Goal: Task Accomplishment & Management: Complete application form

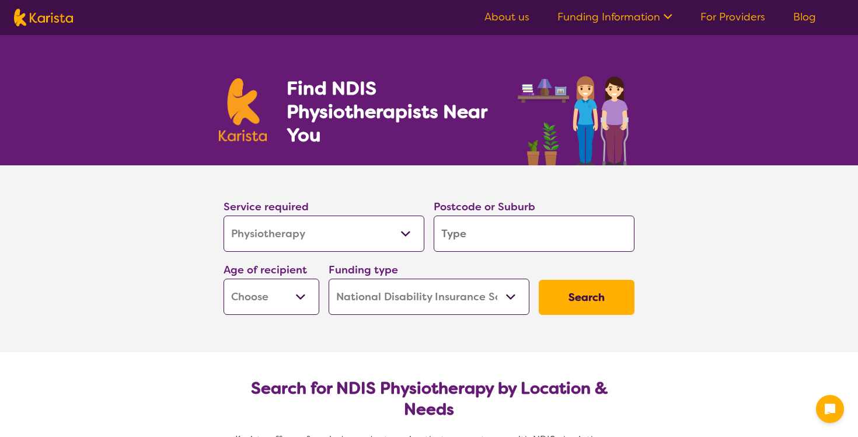
select select "Physiotherapy"
select select "NDIS"
select select "Physiotherapy"
select select "NDIS"
click at [515, 243] on input "search" at bounding box center [534, 233] width 201 height 36
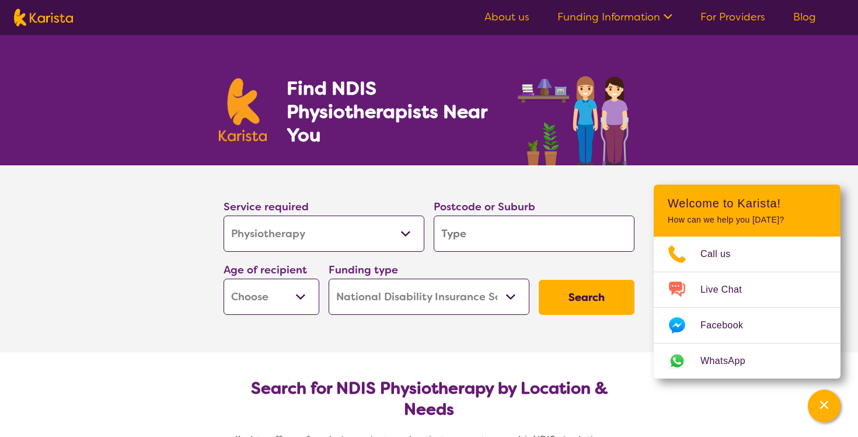
type input "5"
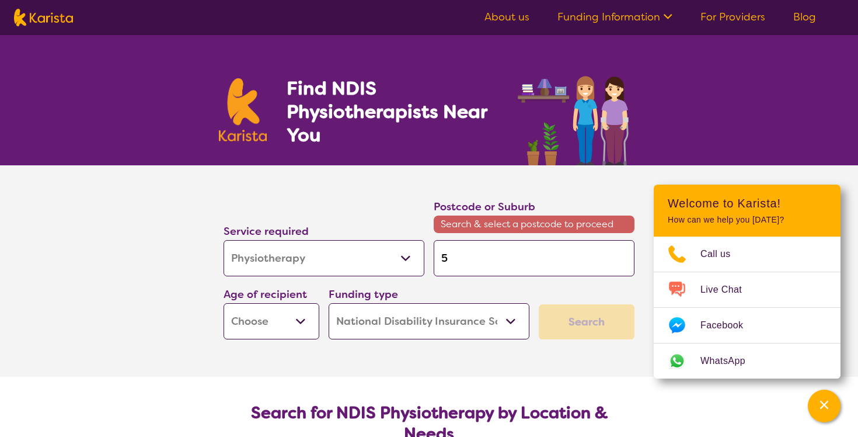
type input "50"
click at [508, 254] on input "50" at bounding box center [534, 258] width 201 height 36
type input "500"
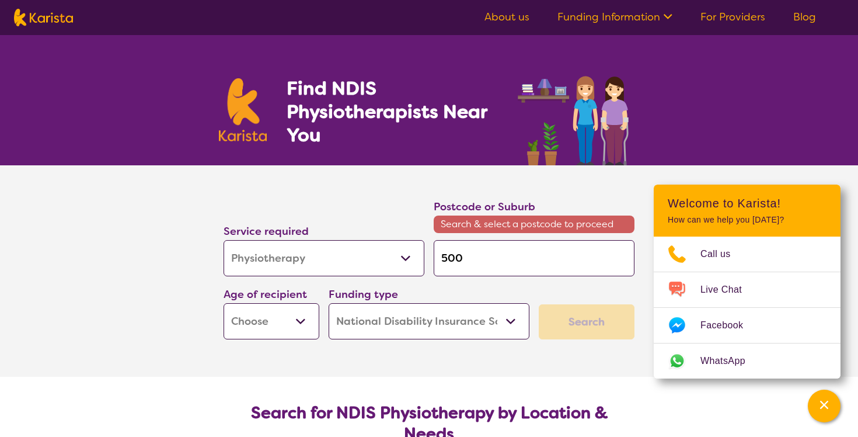
type input "5000"
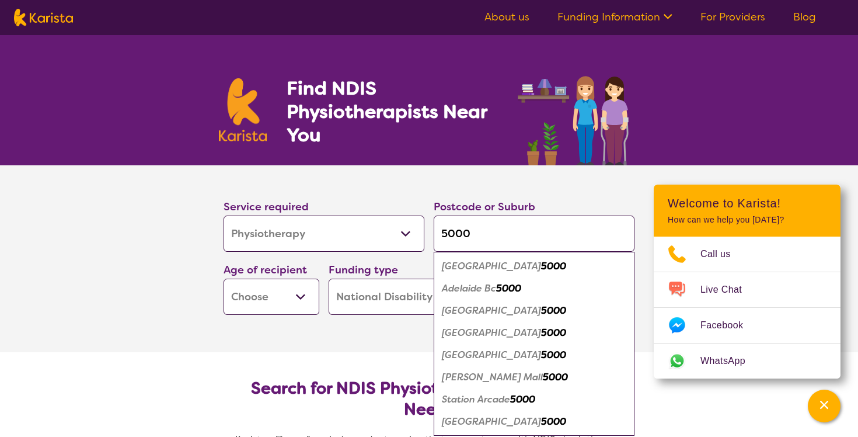
type input "5000"
click at [478, 266] on em "Adelaide" at bounding box center [491, 266] width 99 height 12
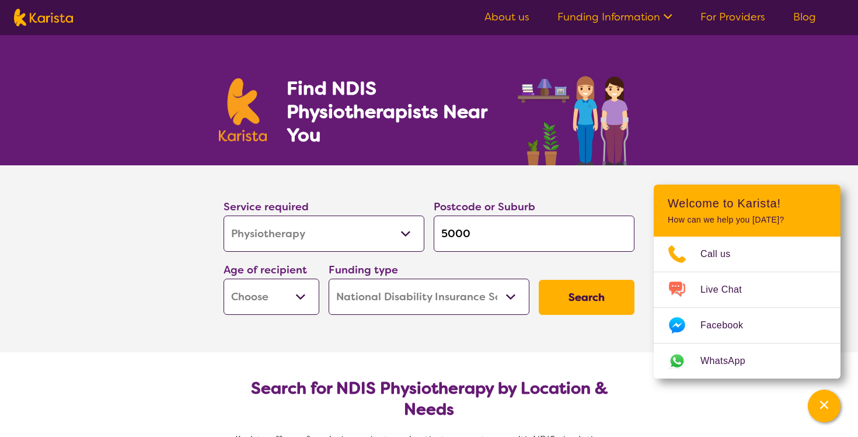
click at [557, 299] on button "Search" at bounding box center [587, 297] width 96 height 35
click at [604, 291] on button "Search" at bounding box center [587, 297] width 96 height 35
click at [612, 294] on button "Search" at bounding box center [587, 297] width 96 height 35
select select "AD"
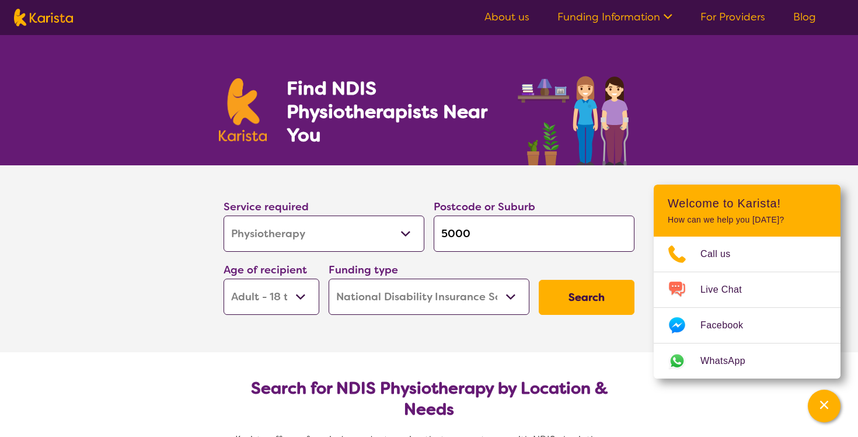
click at [582, 291] on button "Search" at bounding box center [587, 297] width 96 height 35
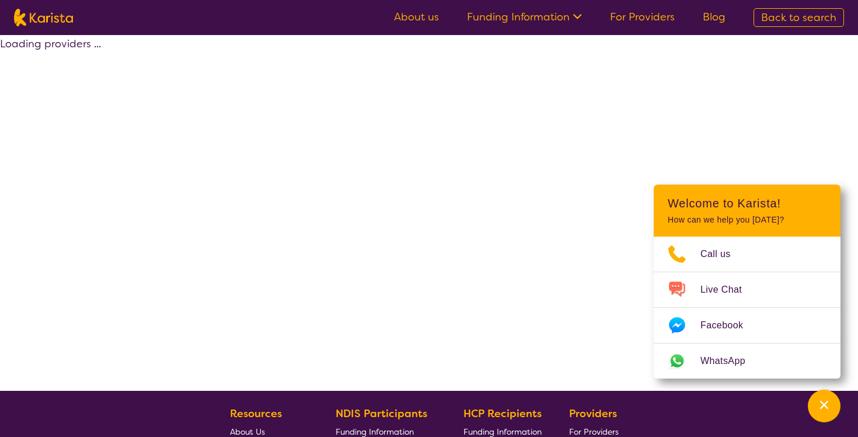
select select "by_score"
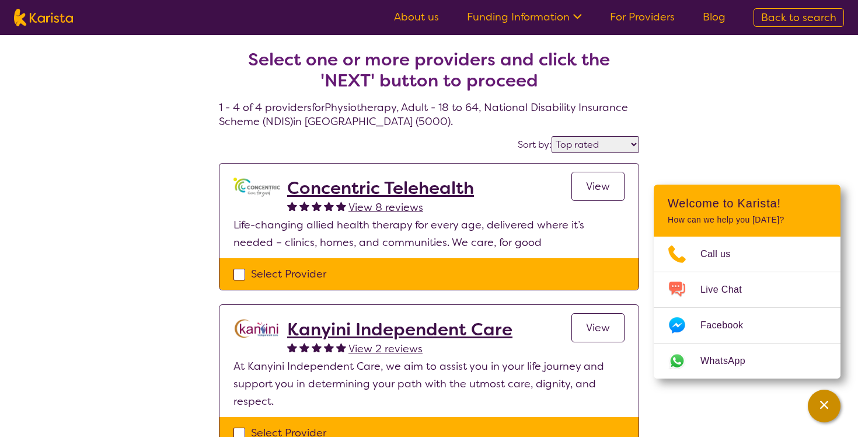
click at [825, 408] on icon "Channel Menu" at bounding box center [824, 405] width 12 height 12
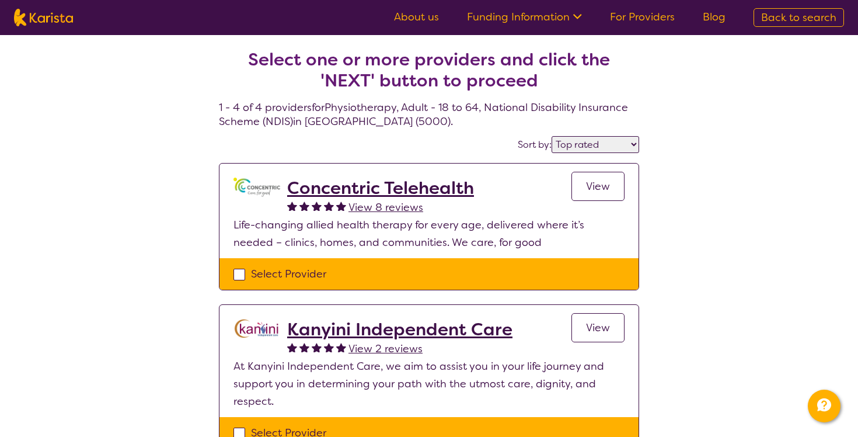
click at [653, 13] on link "For Providers" at bounding box center [642, 17] width 65 height 14
select select "Physiotherapy"
select select "AD"
select select "NDIS"
select select "Physiotherapy"
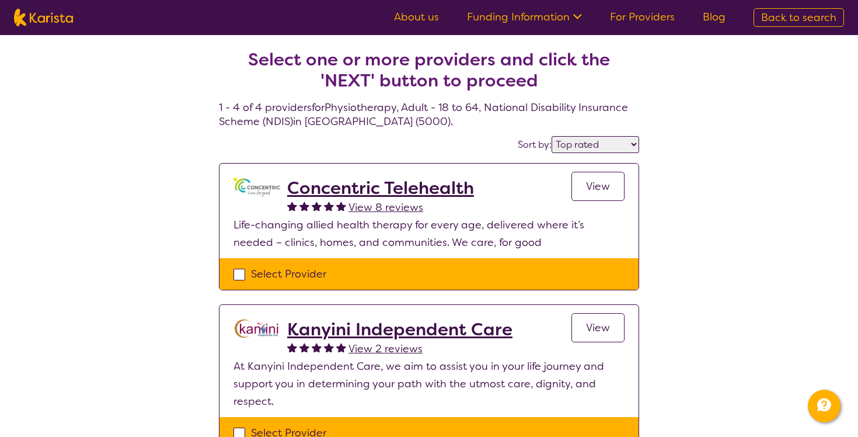
select select "AD"
select select "NDIS"
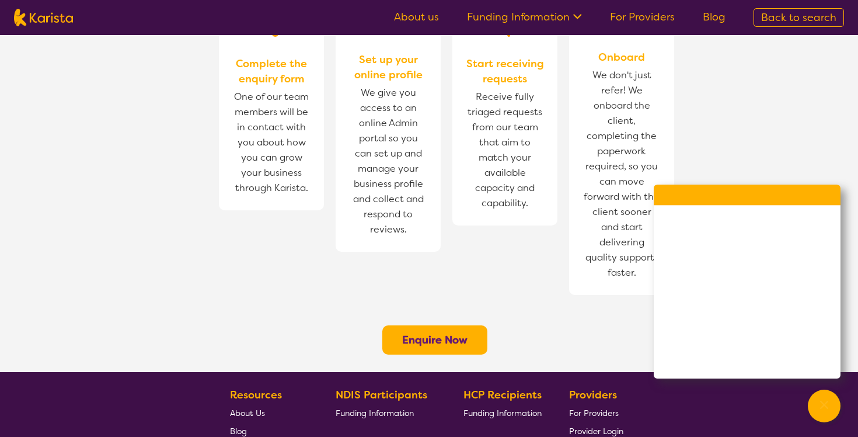
scroll to position [818, 0]
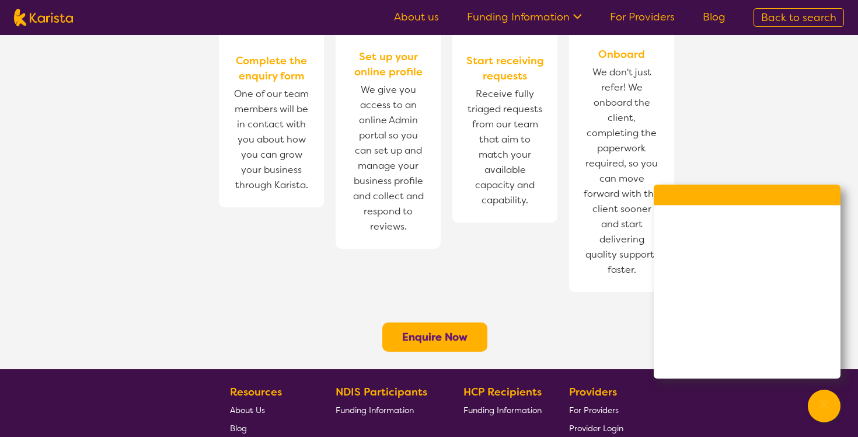
click at [443, 330] on b "Enquire Now" at bounding box center [434, 337] width 65 height 14
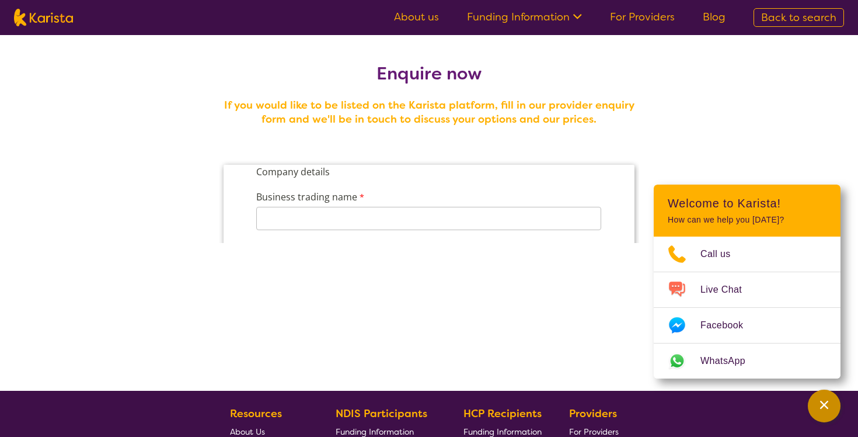
click at [822, 409] on icon "Channel Menu" at bounding box center [824, 405] width 12 height 12
